Goal: Information Seeking & Learning: Learn about a topic

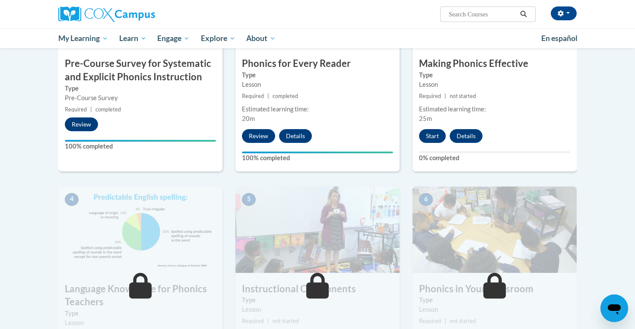
scroll to position [264, 0]
click at [428, 138] on button "Start" at bounding box center [432, 137] width 27 height 14
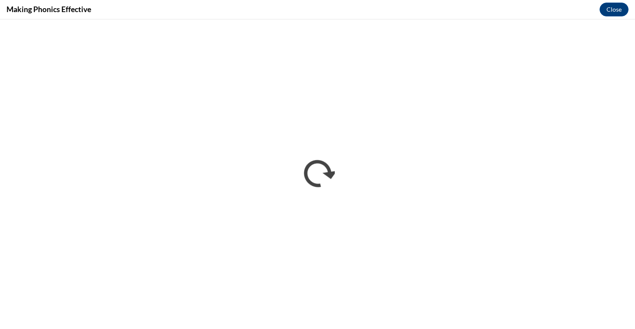
scroll to position [0, 0]
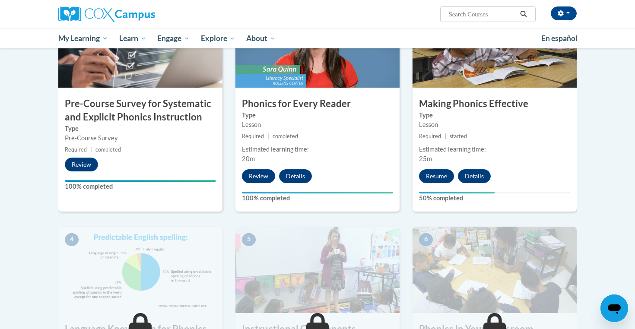
scroll to position [221, 0]
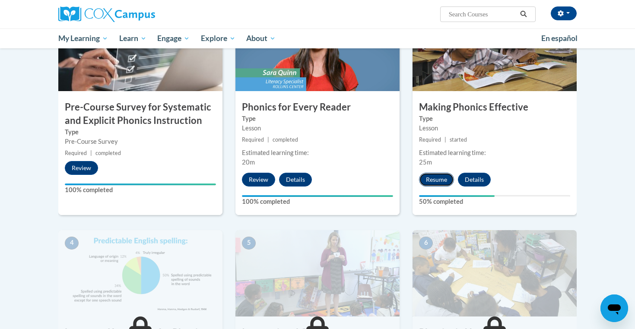
click at [441, 180] on button "Resume" at bounding box center [436, 180] width 35 height 14
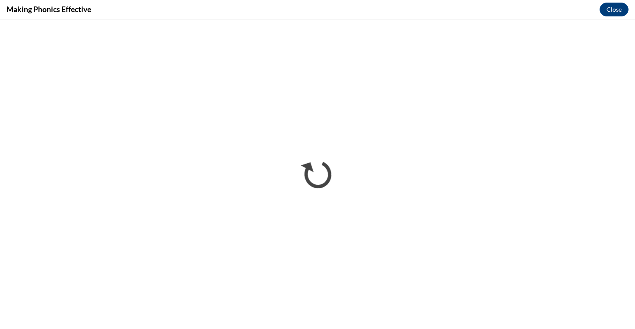
scroll to position [0, 0]
click at [454, 2] on div "Making Phonics Effective Close" at bounding box center [317, 9] width 635 height 19
click at [453, 4] on div "Making Phonics Effective Close" at bounding box center [317, 9] width 635 height 19
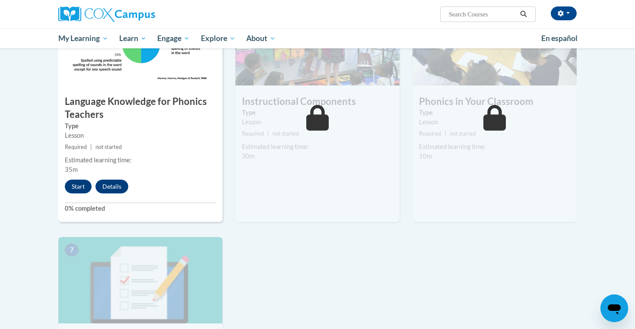
scroll to position [449, 0]
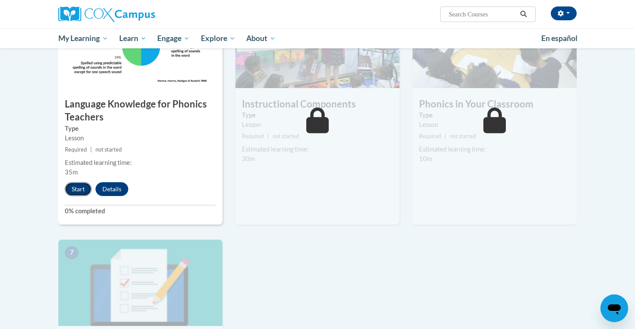
click at [76, 193] on button "Start" at bounding box center [78, 189] width 27 height 14
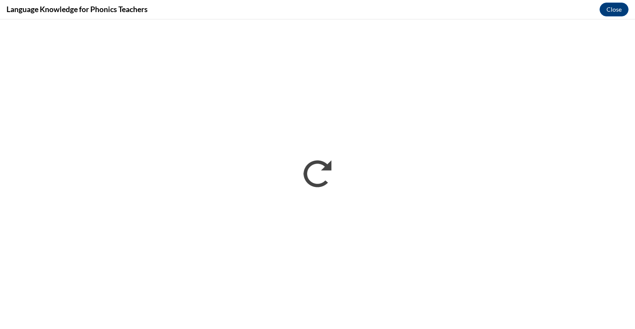
scroll to position [0, 0]
